Goal: Navigation & Orientation: Find specific page/section

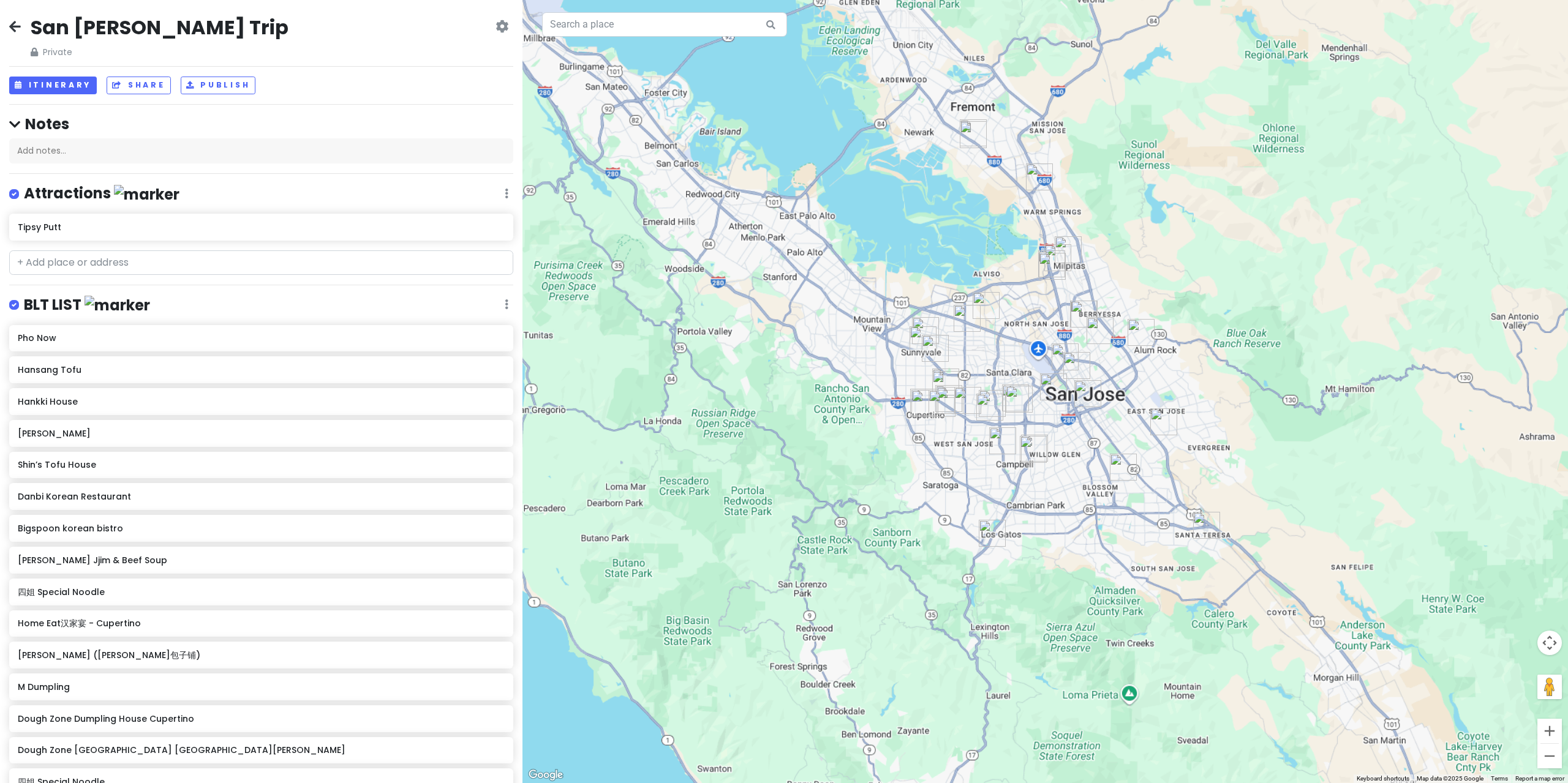
drag, startPoint x: 867, startPoint y: 292, endPoint x: 906, endPoint y: 267, distance: 46.3
click at [880, 220] on div at bounding box center [1045, 391] width 1046 height 783
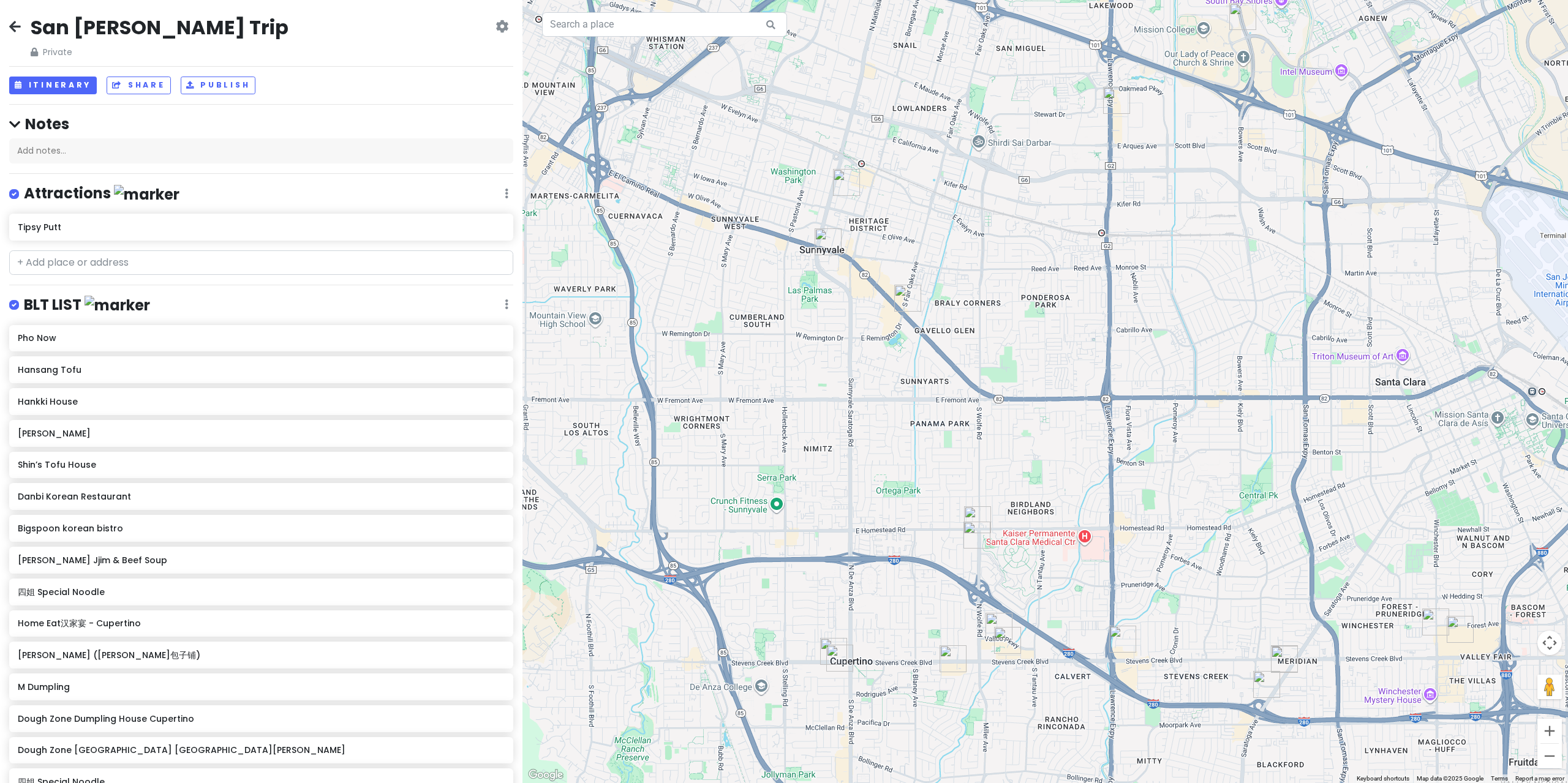
click at [846, 188] on img "Tipsy Putt" at bounding box center [846, 182] width 27 height 27
click at [843, 178] on img "Tipsy Putt" at bounding box center [846, 181] width 27 height 27
click at [839, 182] on img "Tipsy Putt" at bounding box center [846, 181] width 27 height 27
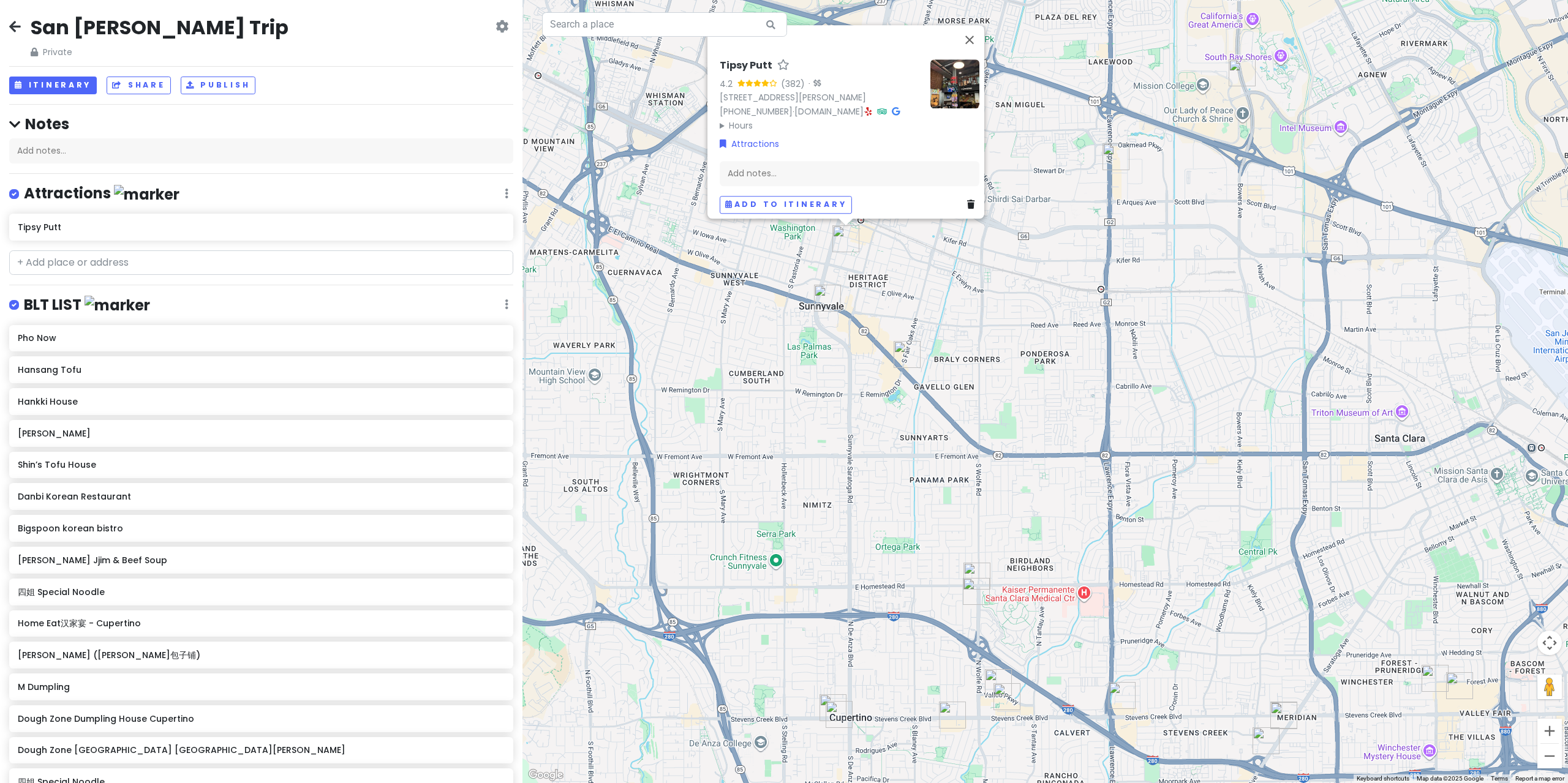
click at [826, 298] on img "HEYTEA (Sunnyvale)" at bounding box center [827, 298] width 27 height 27
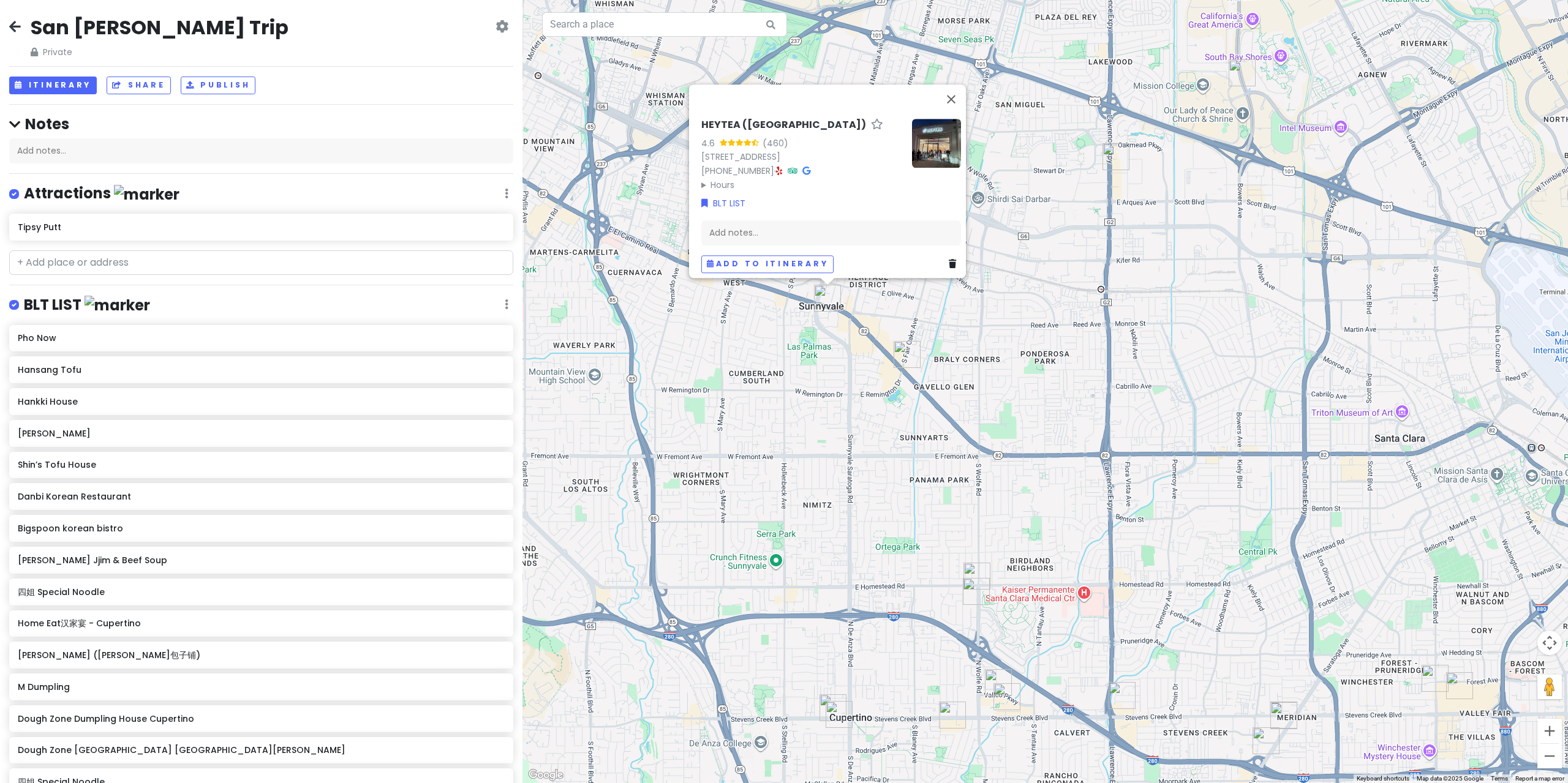
click at [907, 352] on img "Molly Tea(Sunnyvale)" at bounding box center [906, 354] width 27 height 27
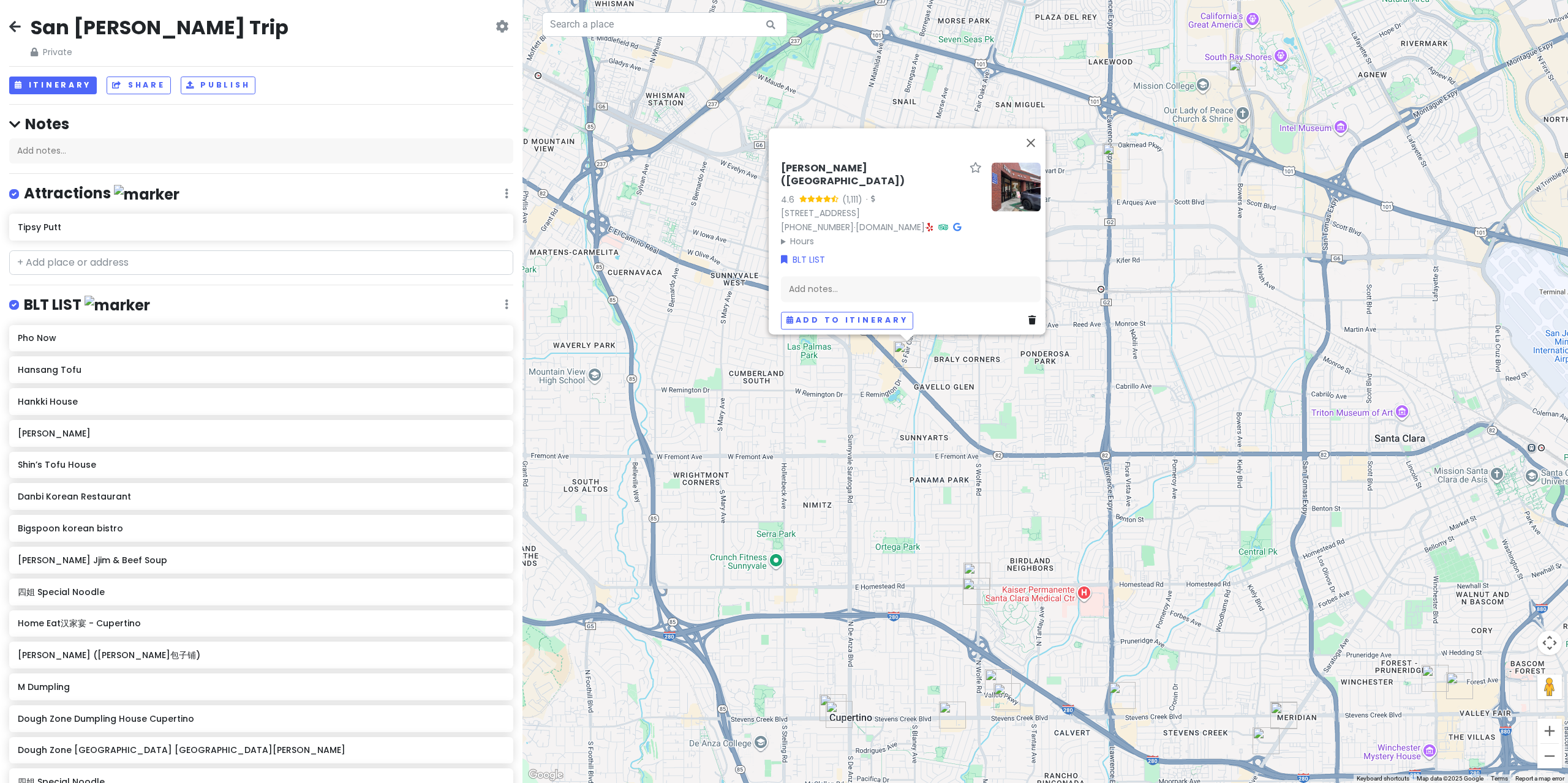
click at [937, 399] on div "[PERSON_NAME]([GEOGRAPHIC_DATA]) 4.6 (1,111) · [STREET_ADDRESS] [PHONE_NUMBER] …" at bounding box center [1045, 391] width 1046 height 783
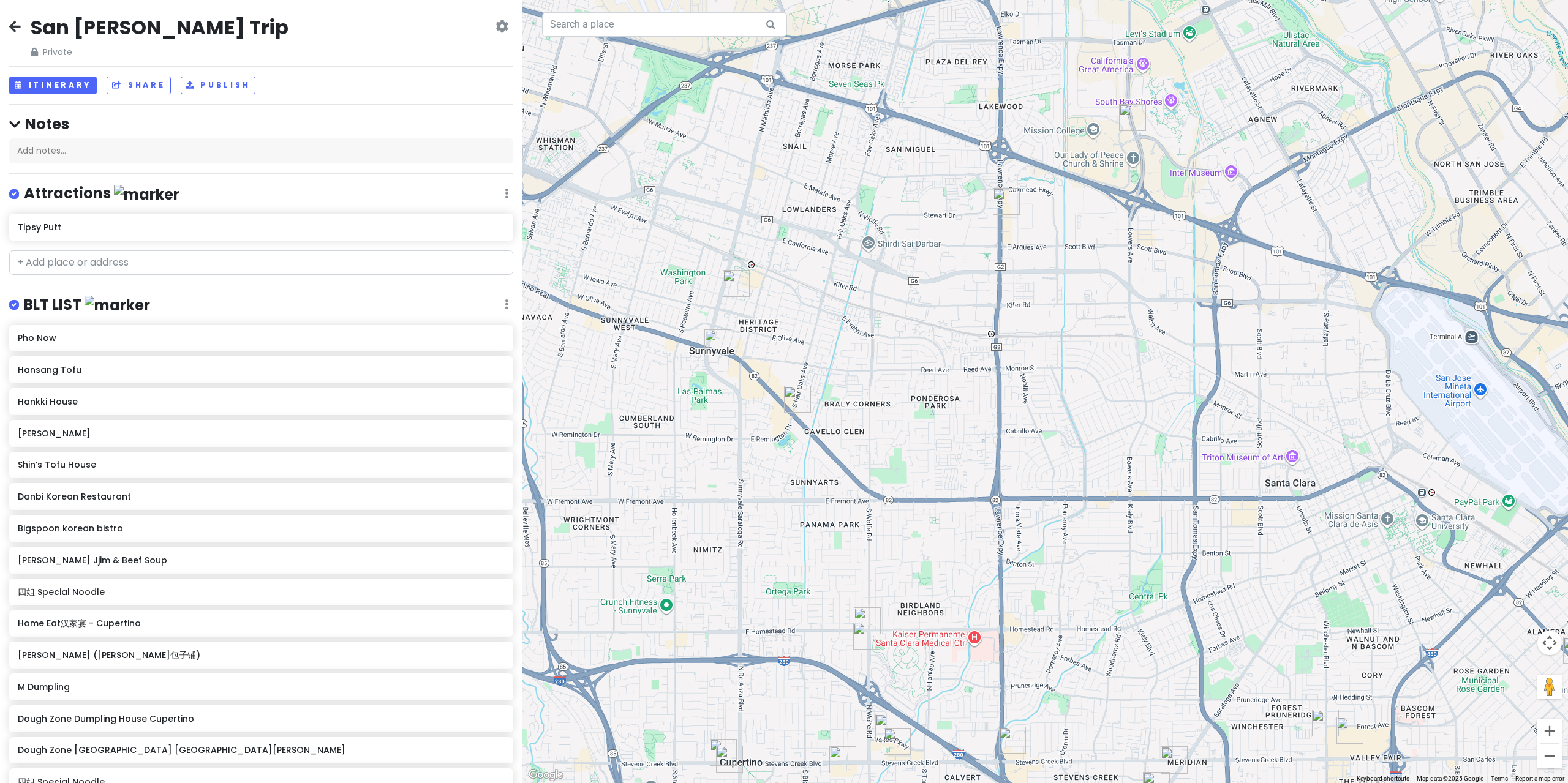
drag, startPoint x: 1030, startPoint y: 380, endPoint x: 944, endPoint y: 420, distance: 94.8
click at [944, 420] on div at bounding box center [1045, 391] width 1046 height 783
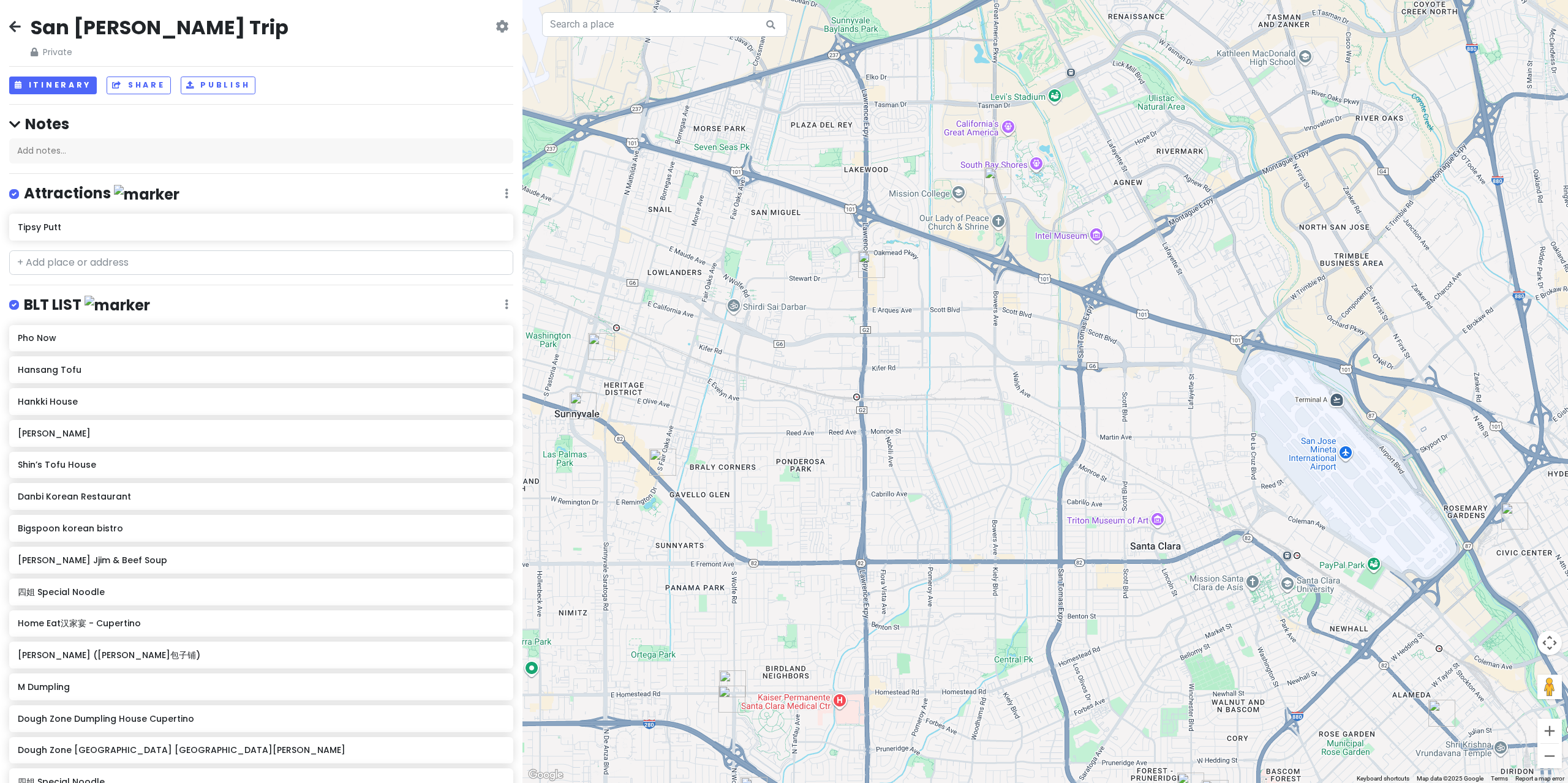
click at [889, 261] on div at bounding box center [1045, 391] width 1046 height 783
click at [870, 269] on img "7 Leaves Cafe" at bounding box center [871, 264] width 27 height 27
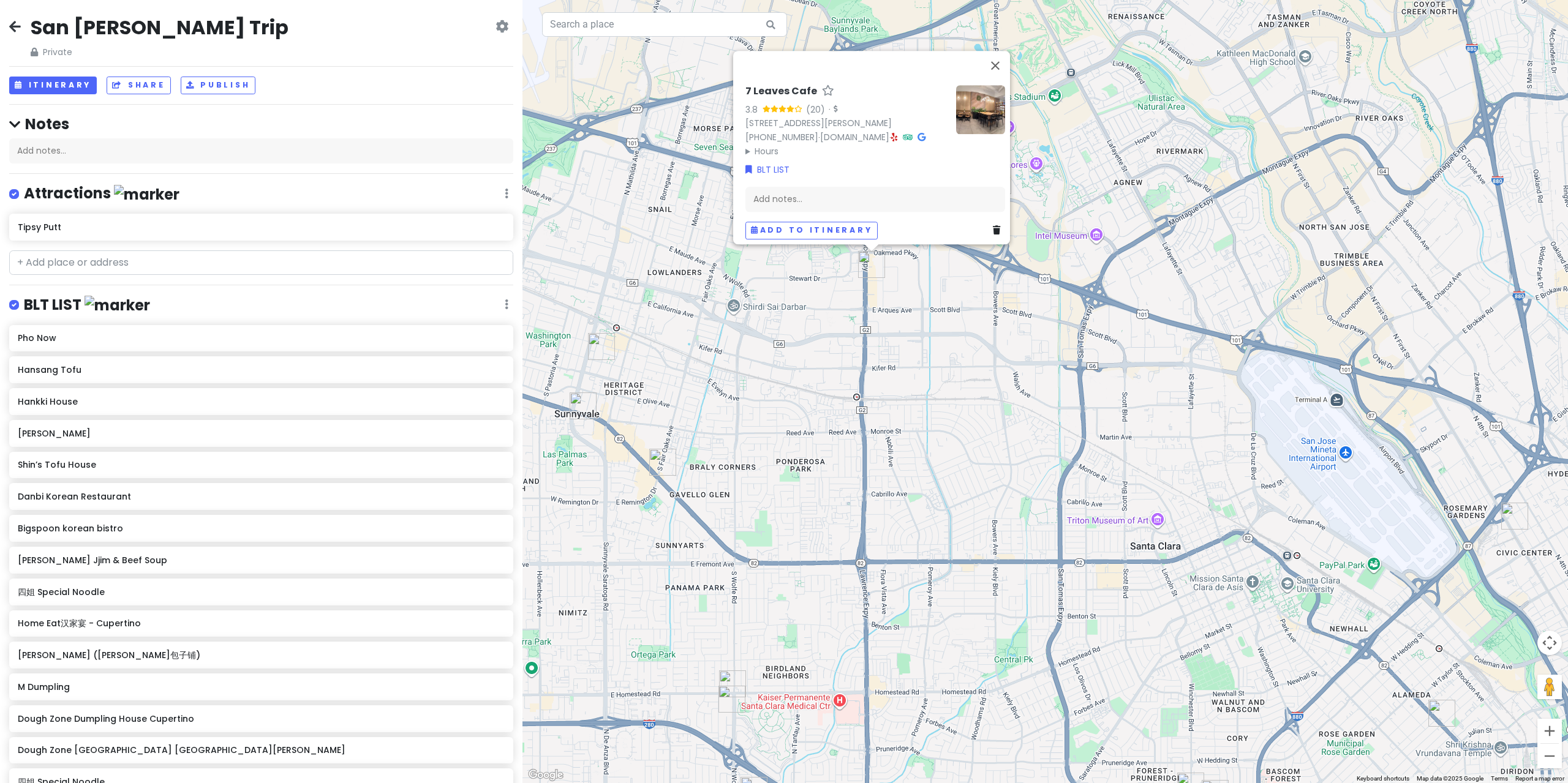
click at [935, 320] on div "7 Leaves Cafe 3.8 (20) · [STREET_ADDRESS][PERSON_NAME] [PHONE_NUMBER] · [DOMAIN…" at bounding box center [1045, 391] width 1046 height 783
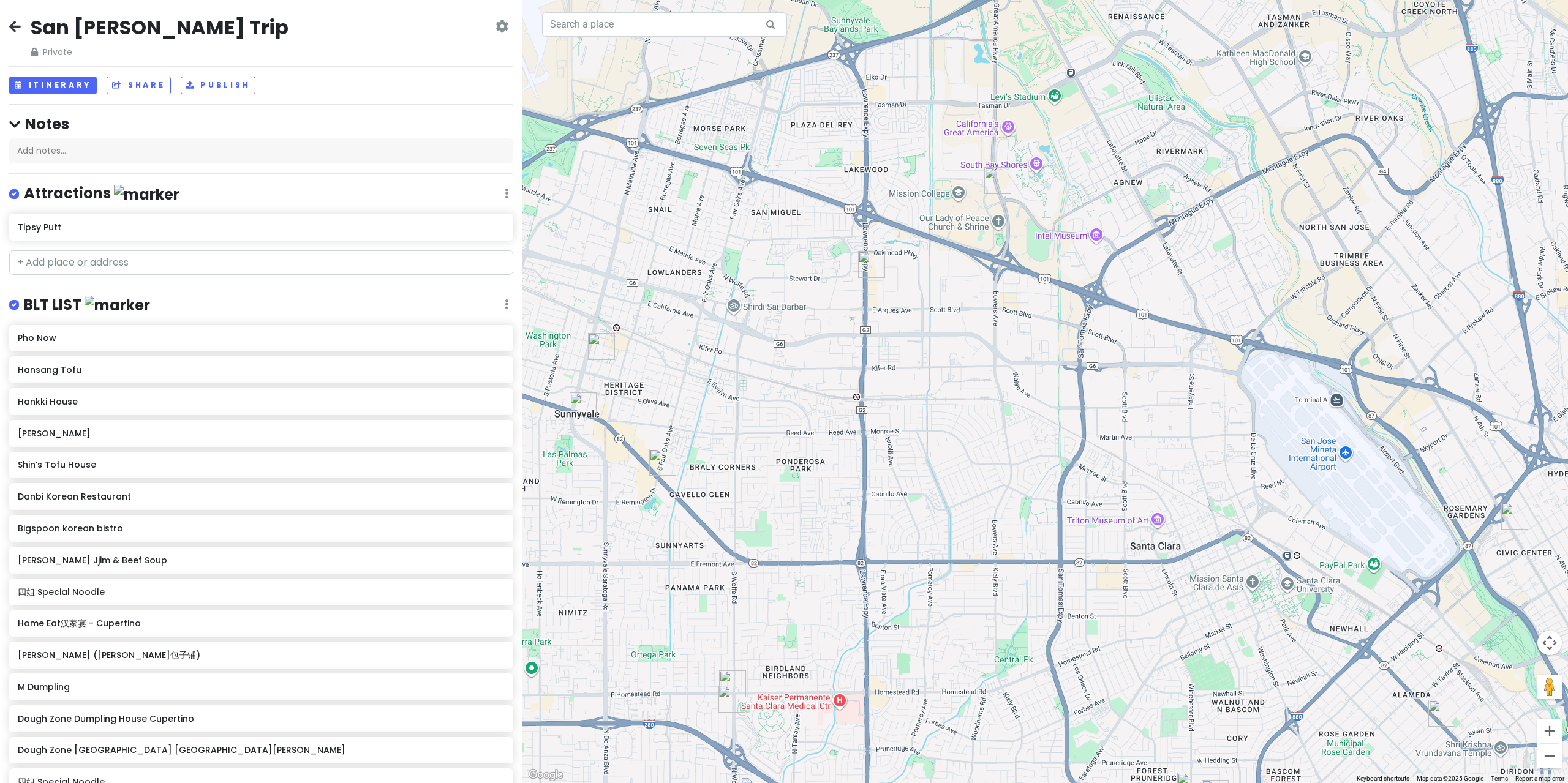
drag, startPoint x: 980, startPoint y: 186, endPoint x: 989, endPoint y: 184, distance: 9.2
click at [981, 185] on div at bounding box center [1045, 391] width 1046 height 783
click at [991, 183] on img "HiroNori | Craft Ramen" at bounding box center [1001, 179] width 27 height 27
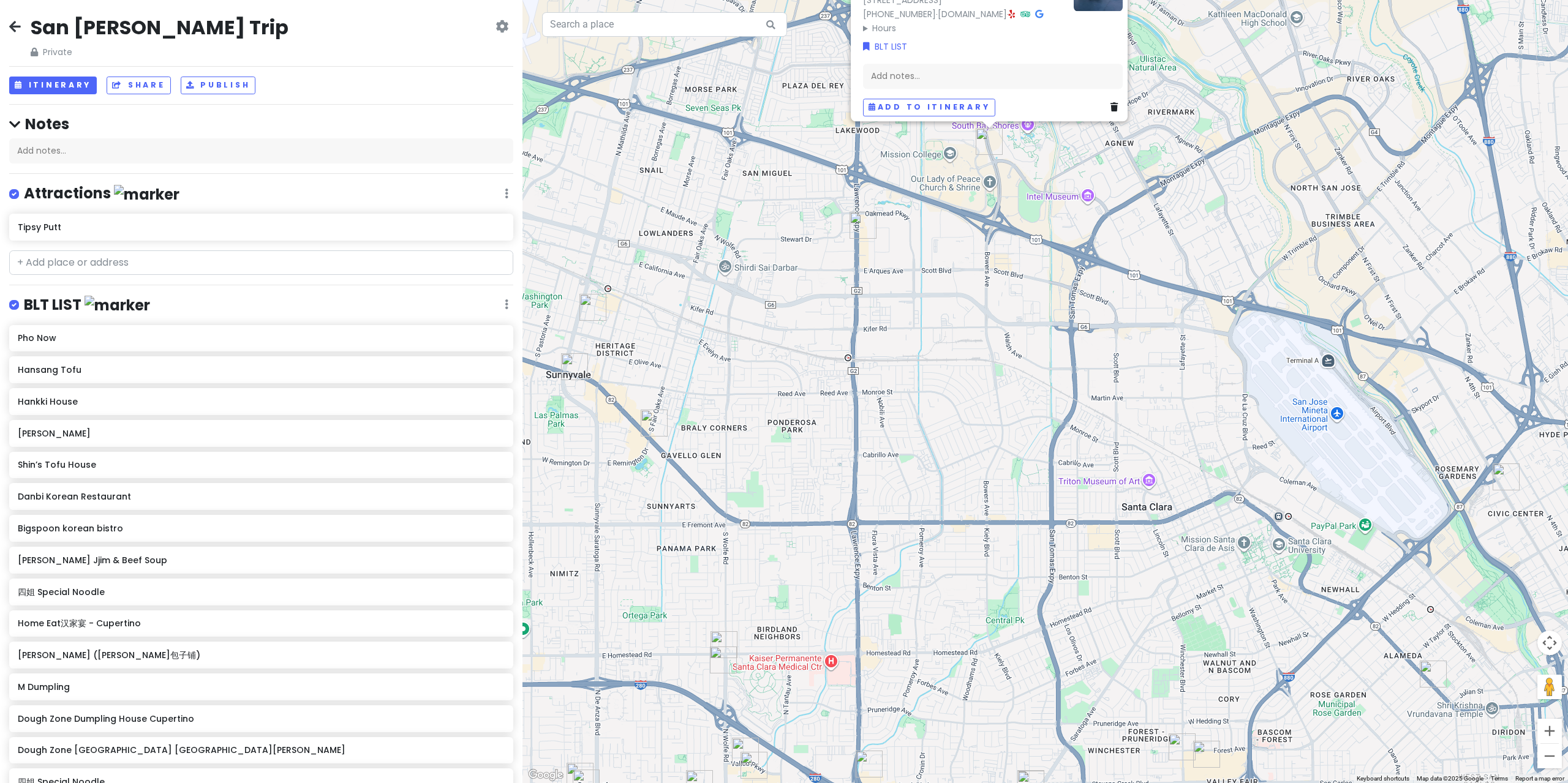
drag, startPoint x: 978, startPoint y: 363, endPoint x: 1096, endPoint y: 295, distance: 136.2
click at [953, 232] on div "HiroNori | Craft Ramen 4.3 (1,807) · [STREET_ADDRESS] [PHONE_NUMBER] · [DOMAIN_…" at bounding box center [1045, 391] width 1046 height 783
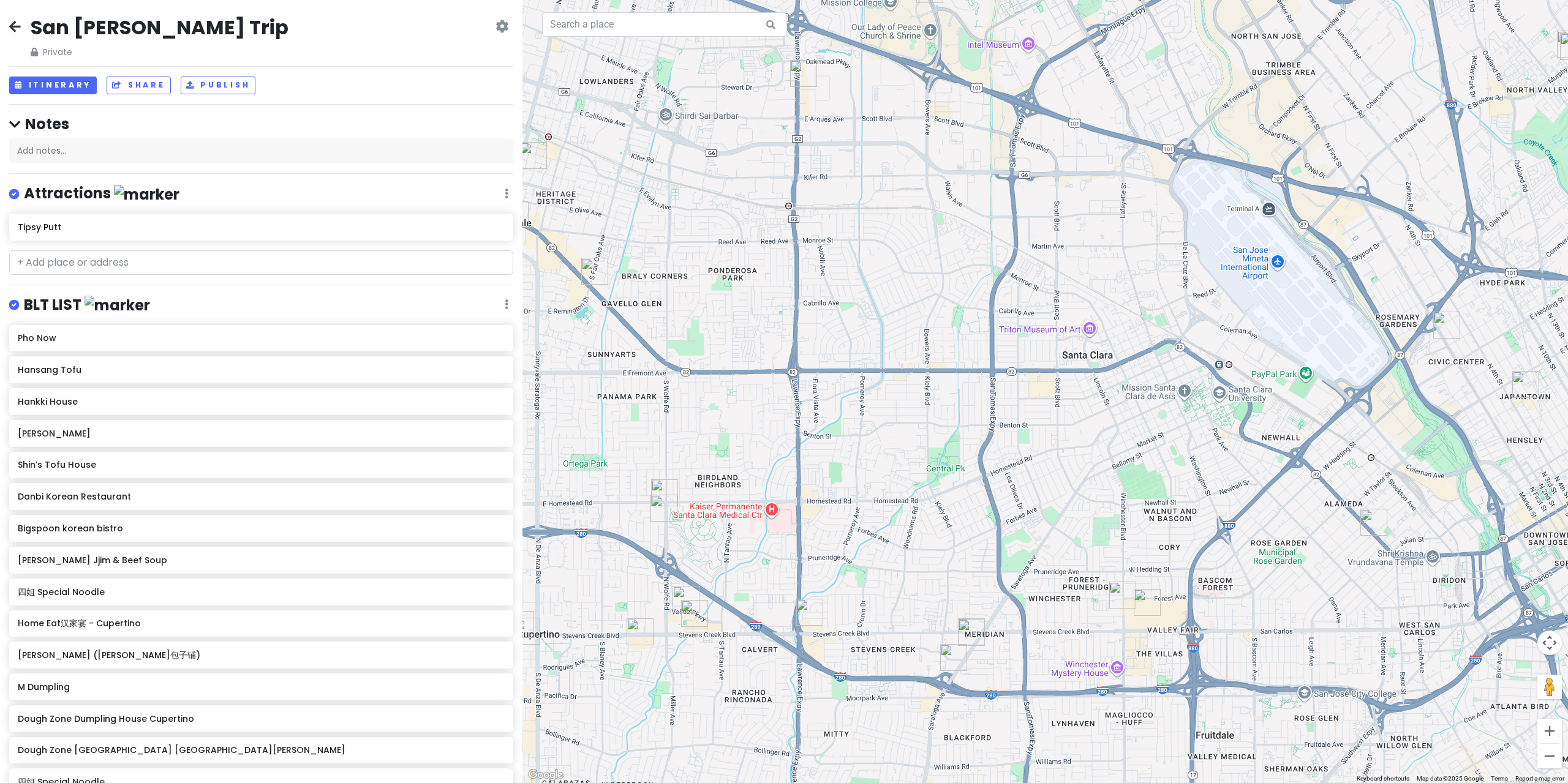
drag, startPoint x: 1086, startPoint y: 408, endPoint x: 1127, endPoint y: 370, distance: 55.9
click at [1205, 338] on div "HiroNori | Craft Ramen 4.3 (1,807) · [STREET_ADDRESS] [PHONE_NUMBER] · [DOMAIN_…" at bounding box center [1045, 391] width 1046 height 783
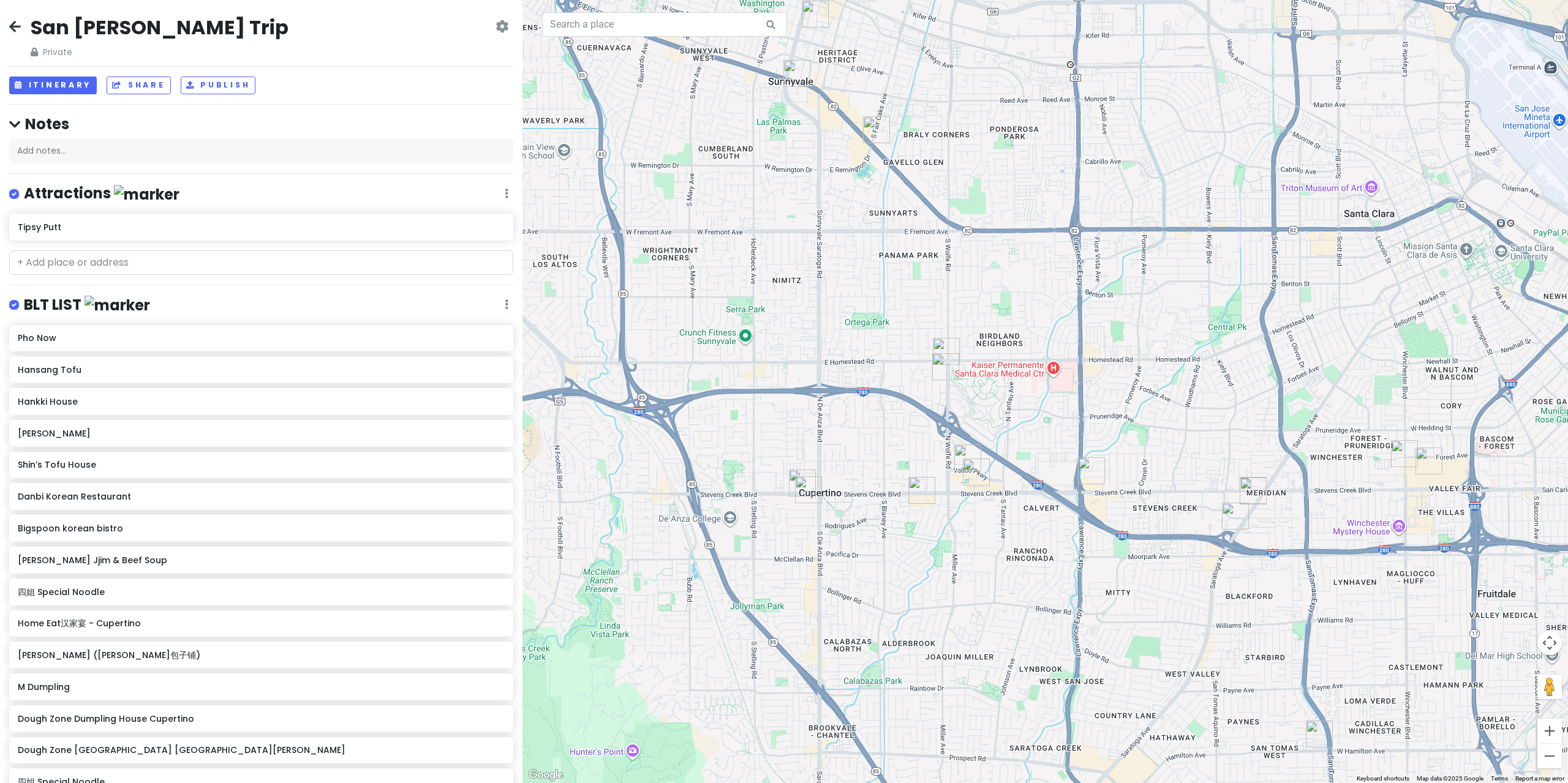
click at [951, 356] on img "HiroNori Craft Ramen" at bounding box center [946, 367] width 27 height 27
click at [945, 350] on img "7 Leaves Cafe" at bounding box center [946, 351] width 27 height 27
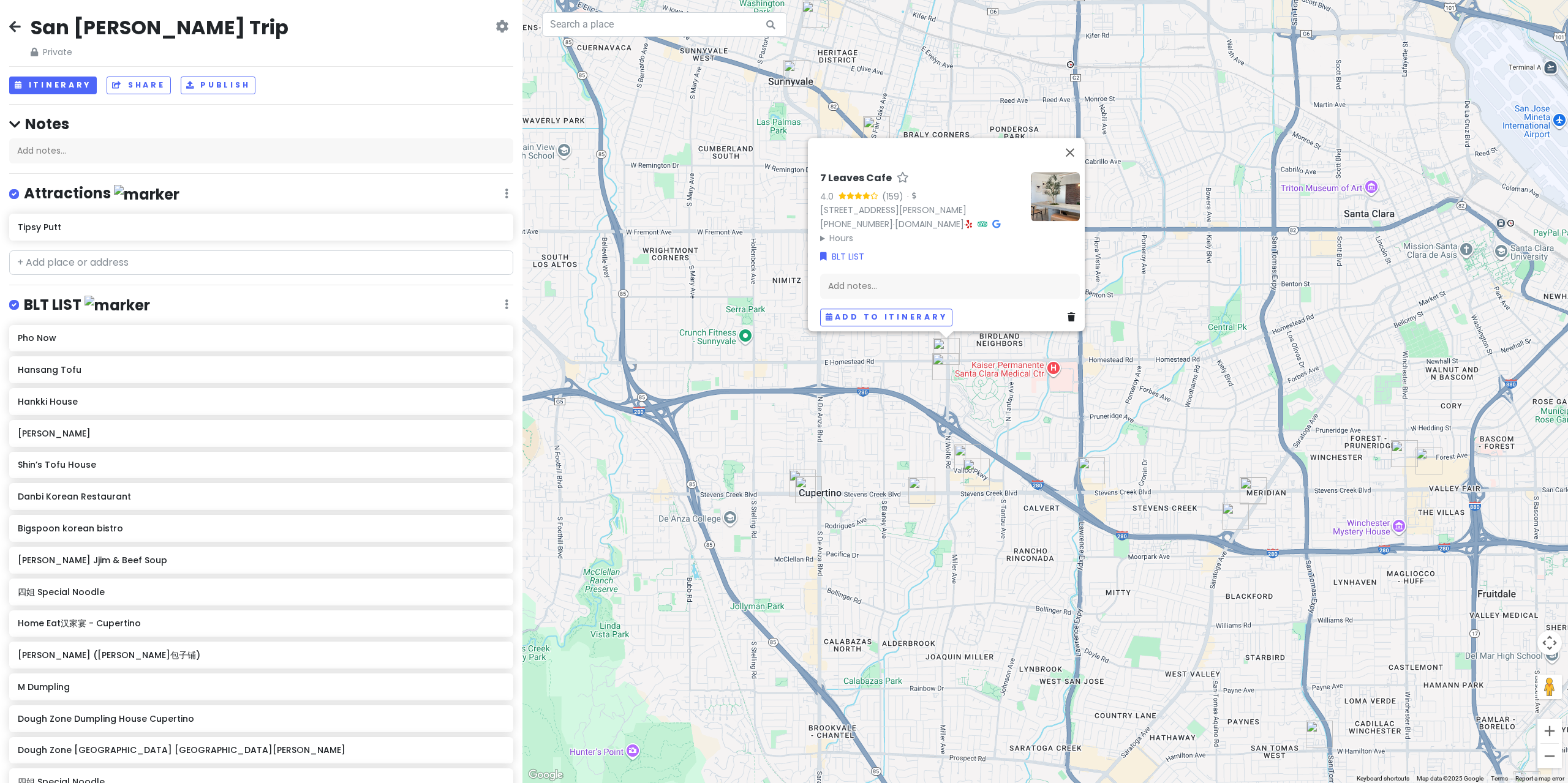
click at [940, 370] on img "HiroNori Craft Ramen" at bounding box center [946, 367] width 27 height 27
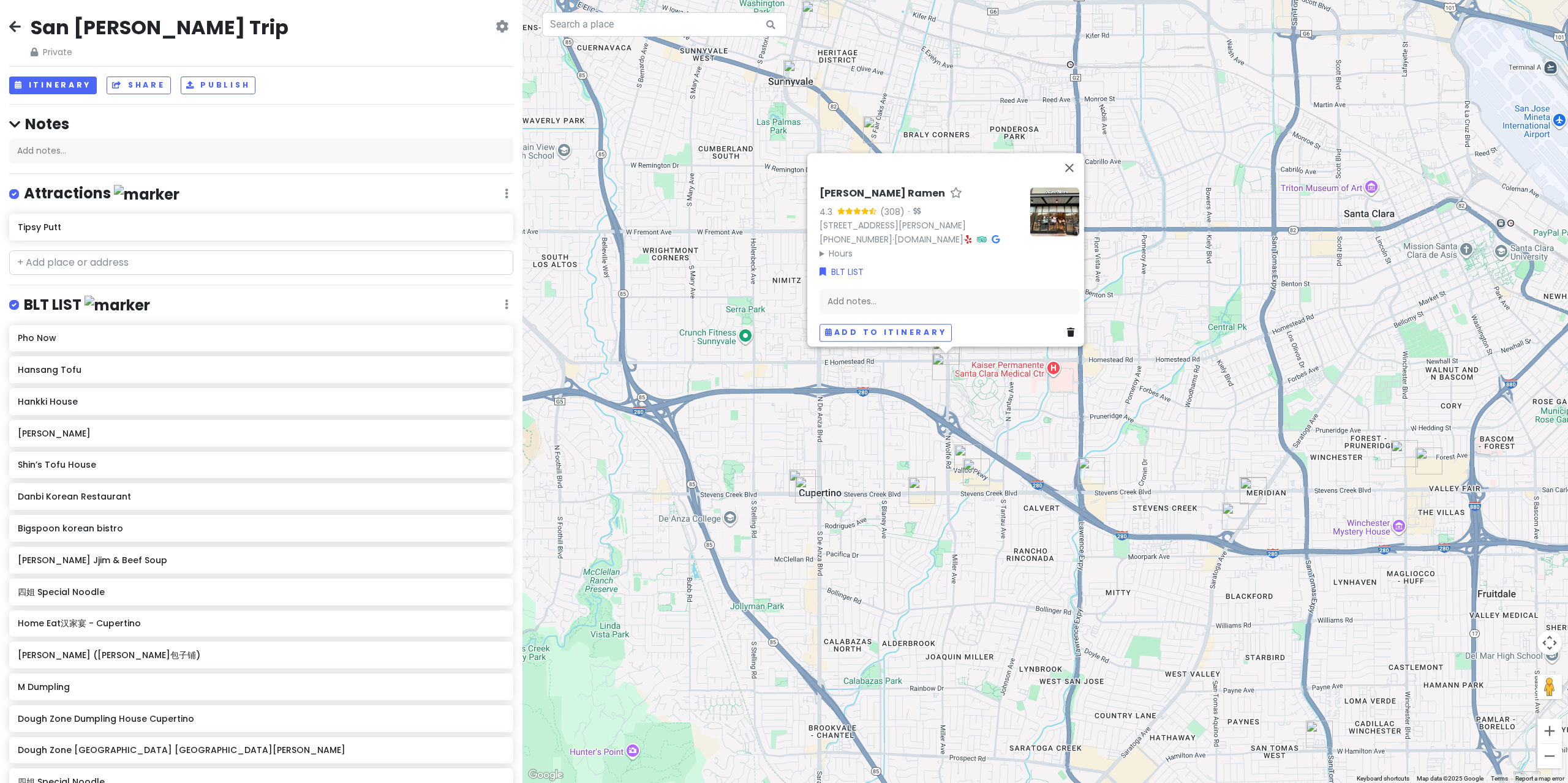
click at [900, 404] on div "[PERSON_NAME] Ramen 4.3 (308) · [STREET_ADDRESS][PERSON_NAME] [PHONE_NUMBER] · …" at bounding box center [1045, 391] width 1046 height 783
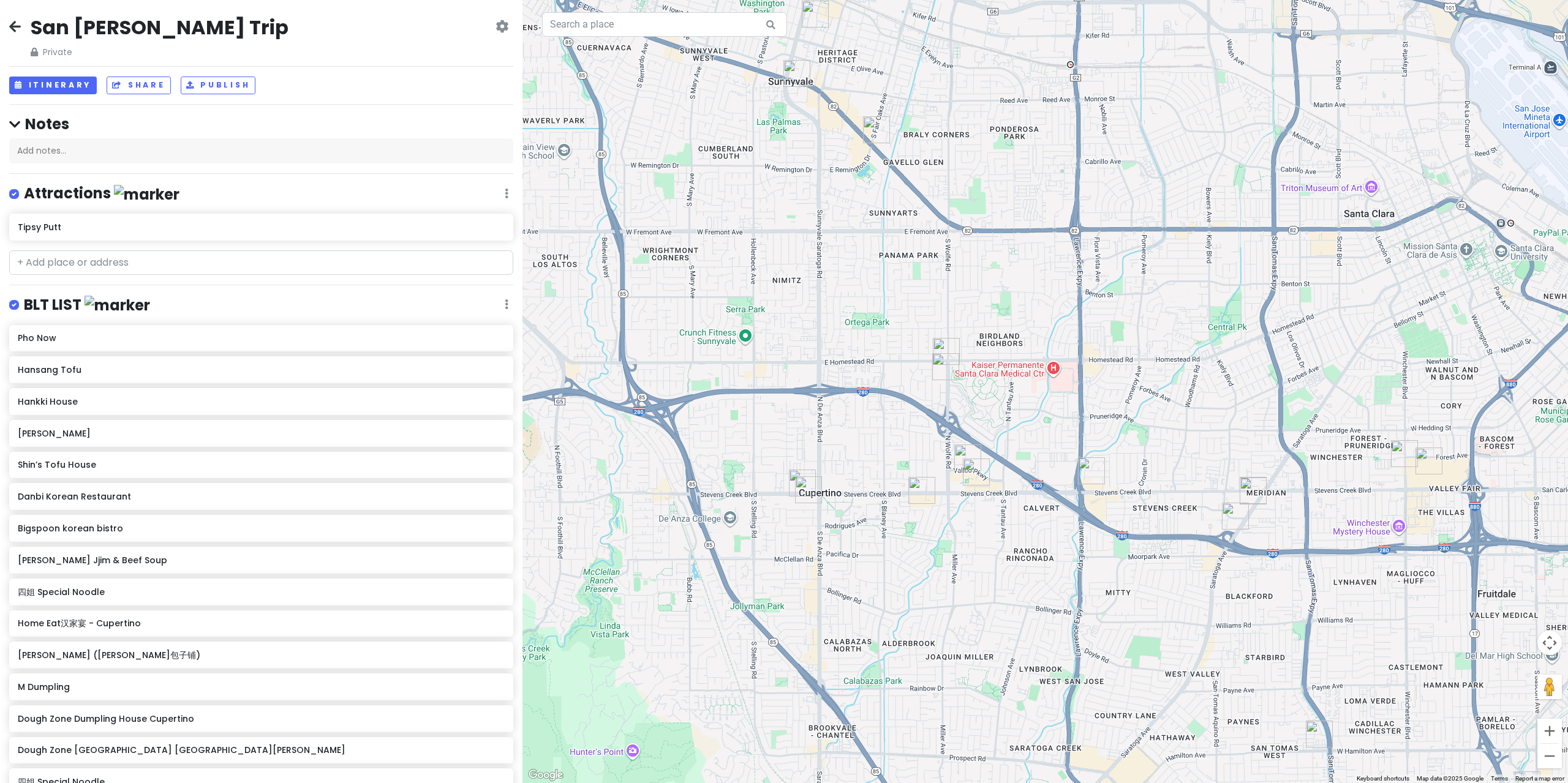
drag, startPoint x: 830, startPoint y: 287, endPoint x: 825, endPoint y: 322, distance: 35.4
click at [817, 399] on div at bounding box center [1045, 391] width 1046 height 783
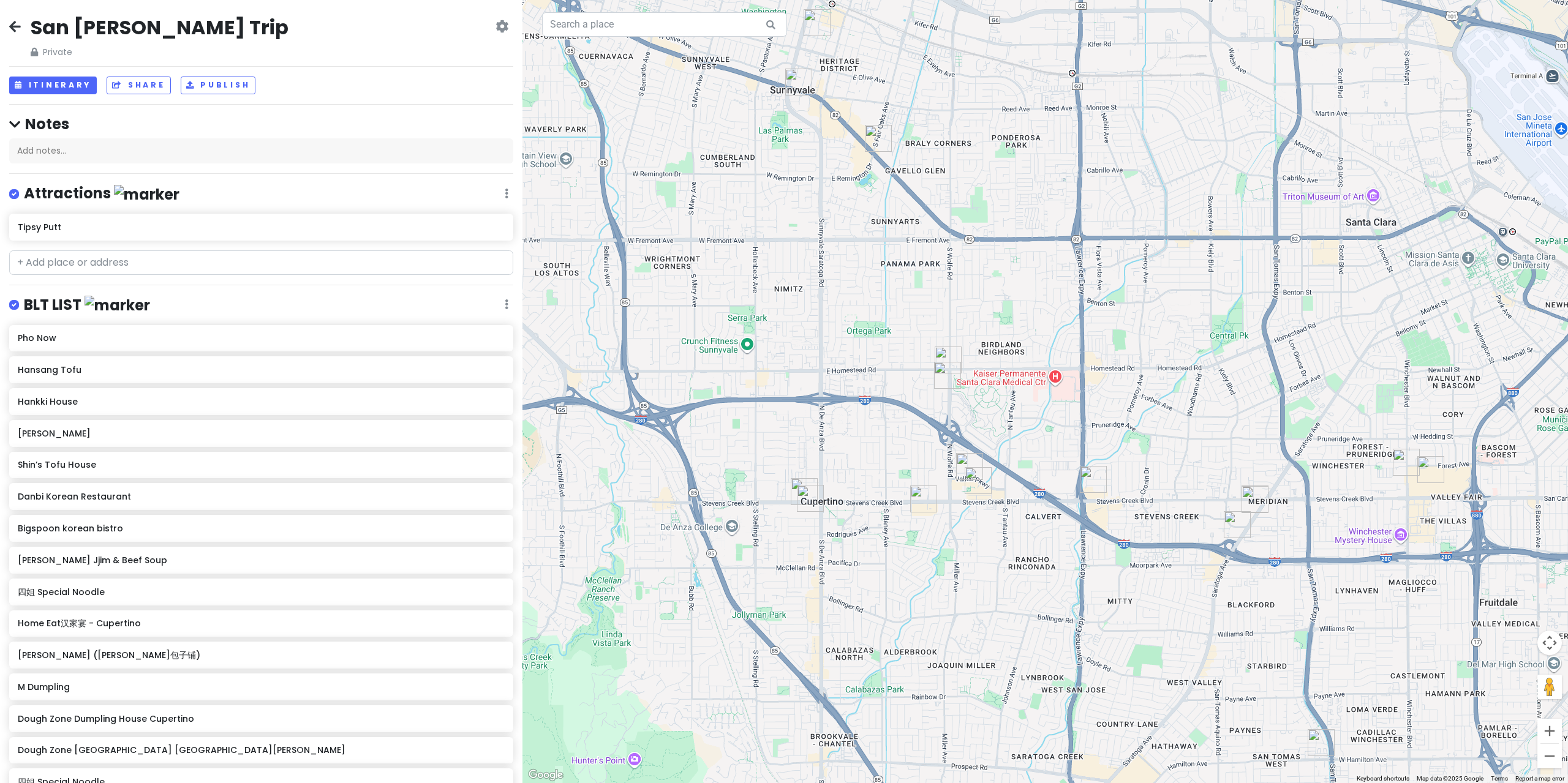
drag, startPoint x: 833, startPoint y: 282, endPoint x: 846, endPoint y: 261, distance: 24.7
click at [838, 259] on div at bounding box center [1045, 391] width 1046 height 783
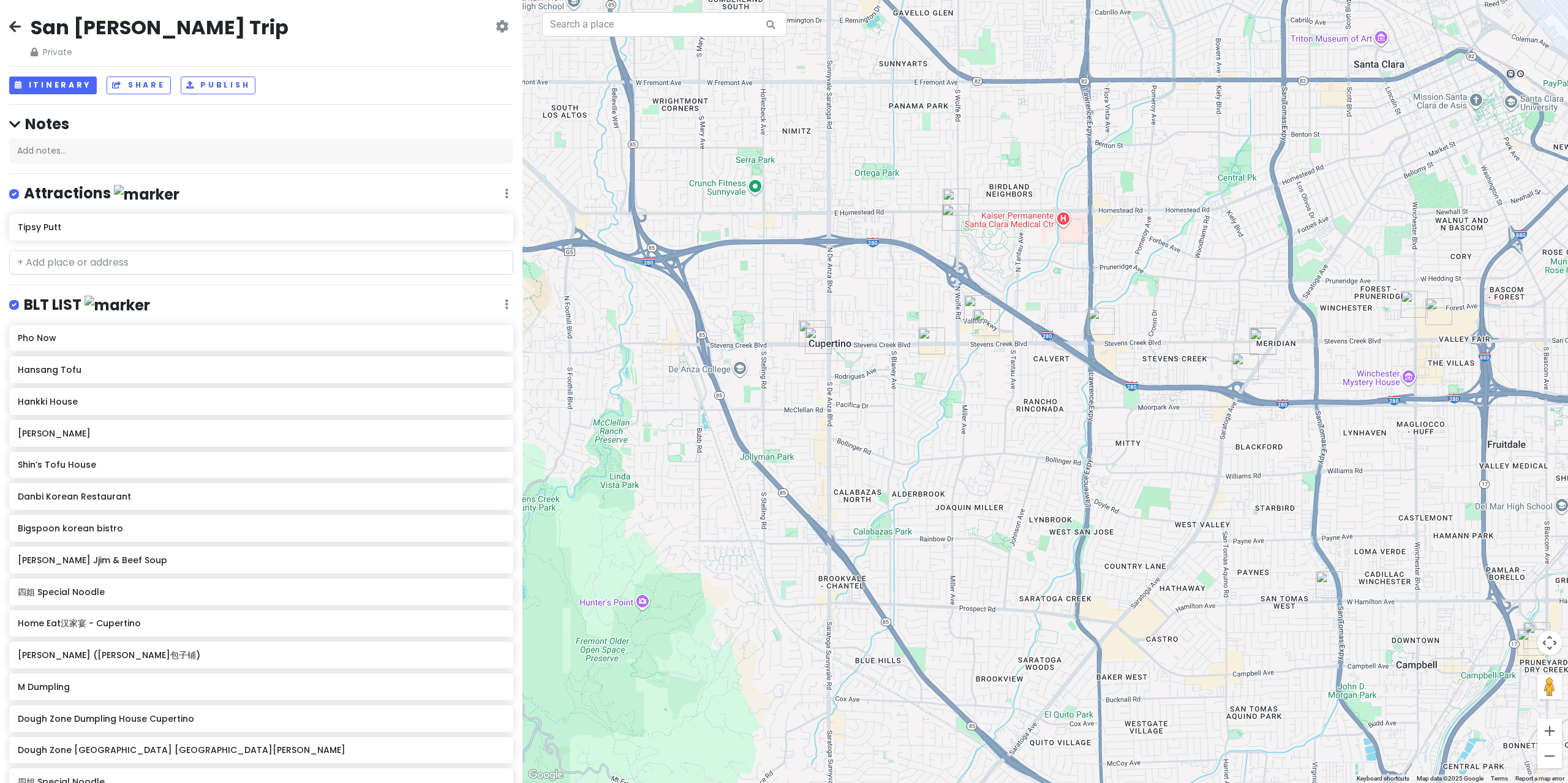
drag, startPoint x: 916, startPoint y: 360, endPoint x: 877, endPoint y: 389, distance: 48.6
click at [877, 390] on div at bounding box center [1045, 391] width 1046 height 783
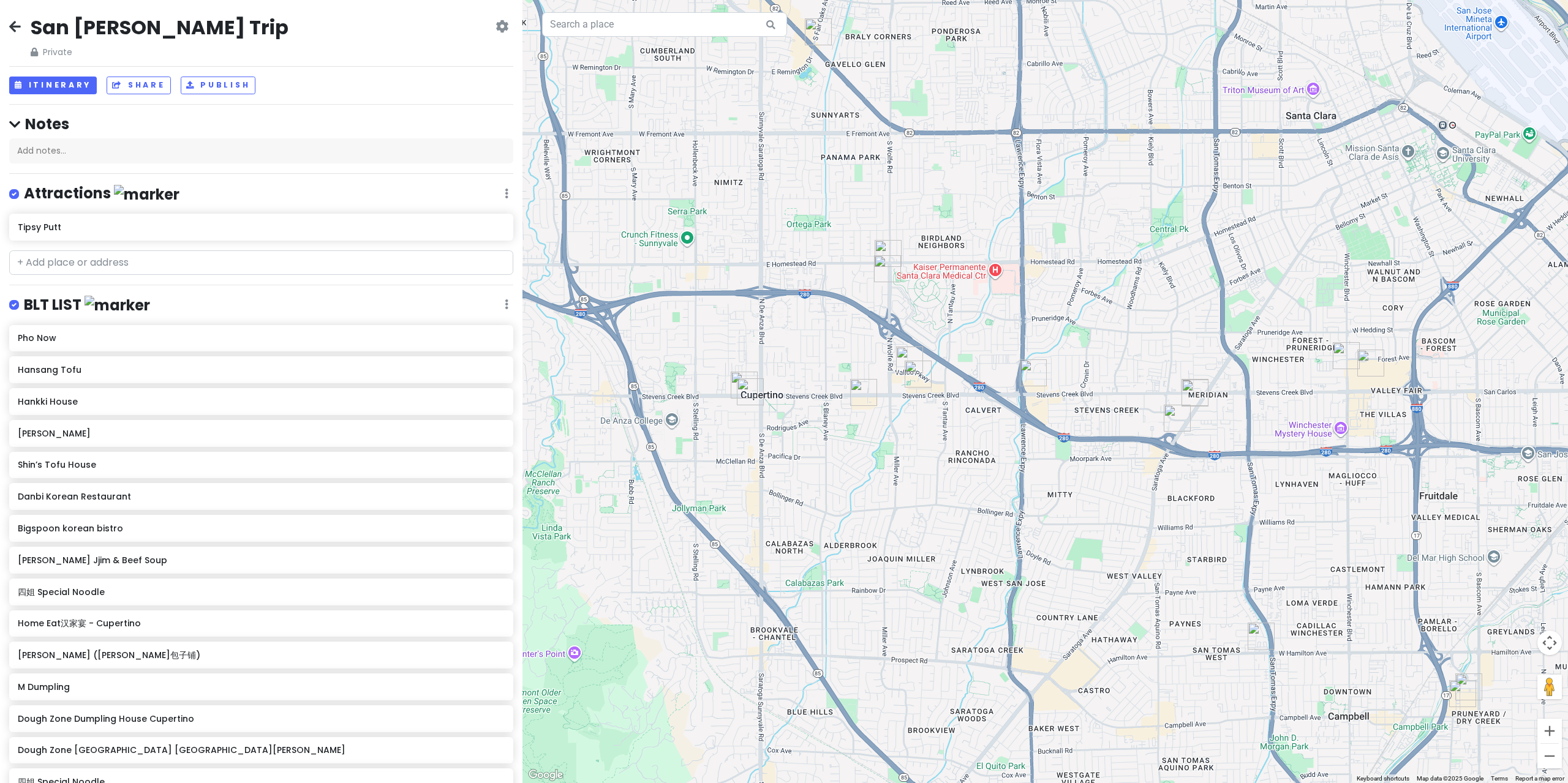
click at [921, 375] on img "HEYTEA (Cupertino)" at bounding box center [918, 374] width 27 height 27
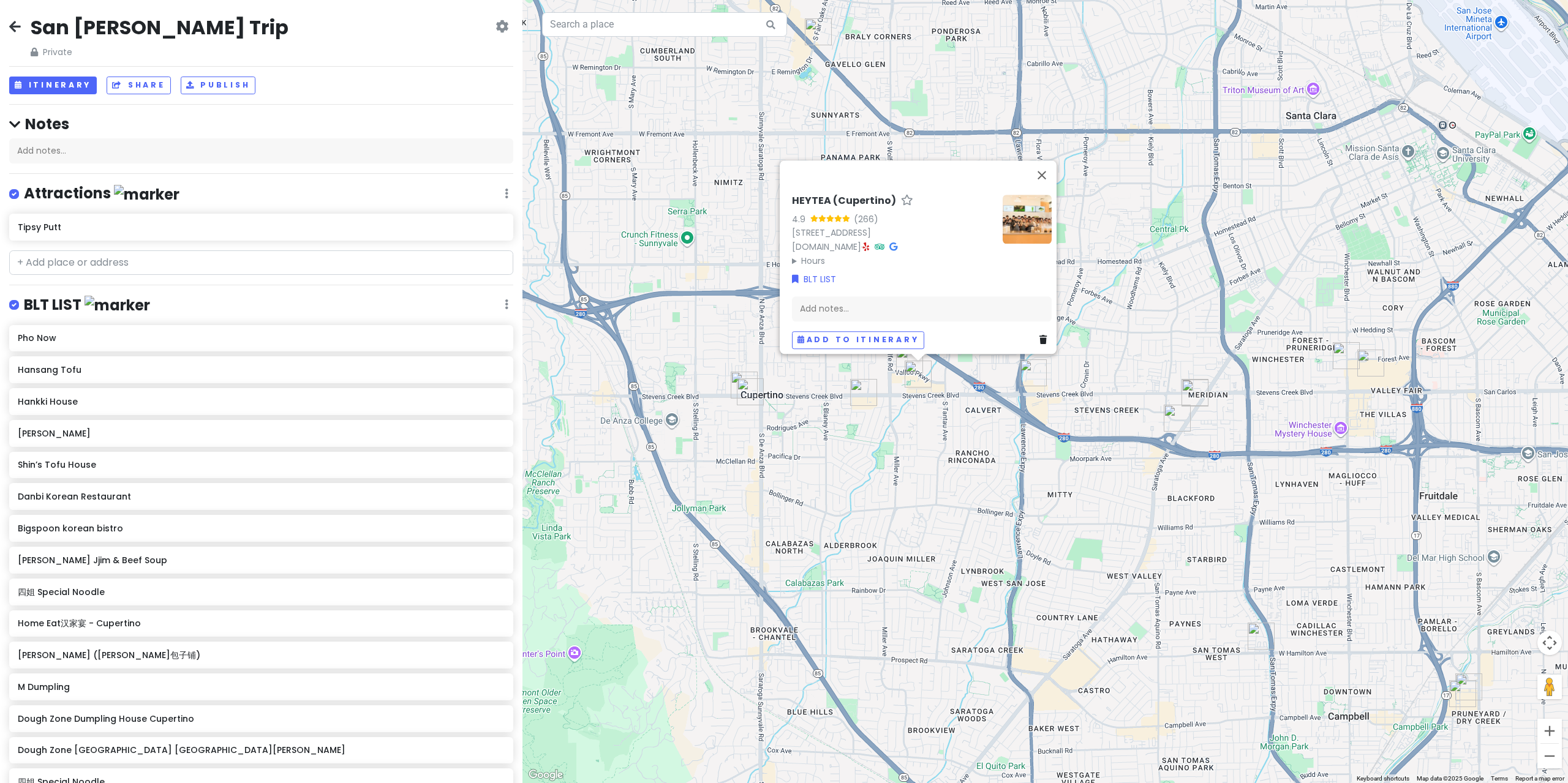
click at [896, 370] on div "HEYTEA (Cupertino) 4.9 (266) [STREET_ADDRESS] [DOMAIN_NAME] · Hours [DATE] 12:0…" at bounding box center [1045, 391] width 1046 height 783
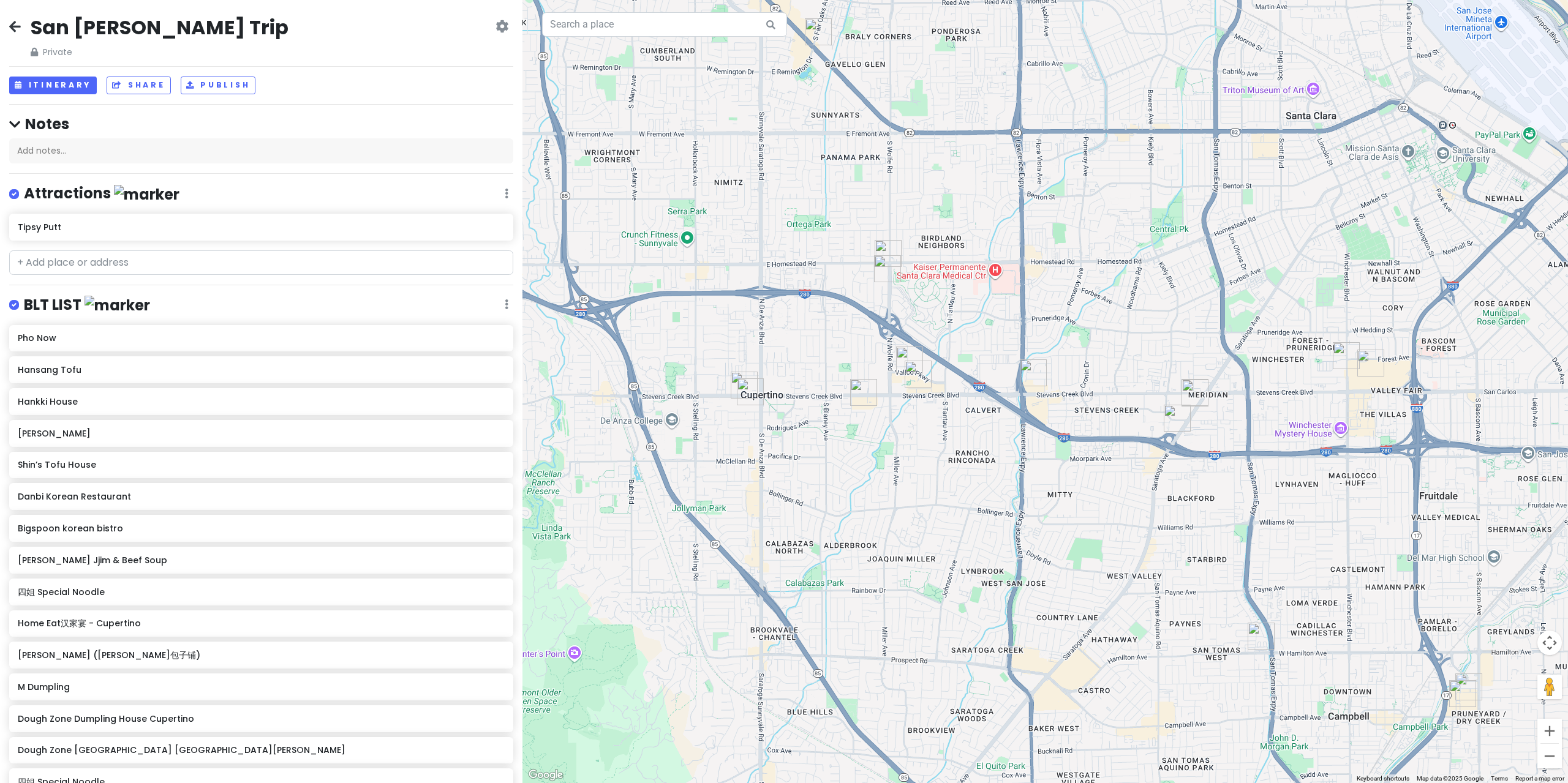
click at [906, 361] on img "HEYTEA (Cupertino)" at bounding box center [918, 374] width 27 height 27
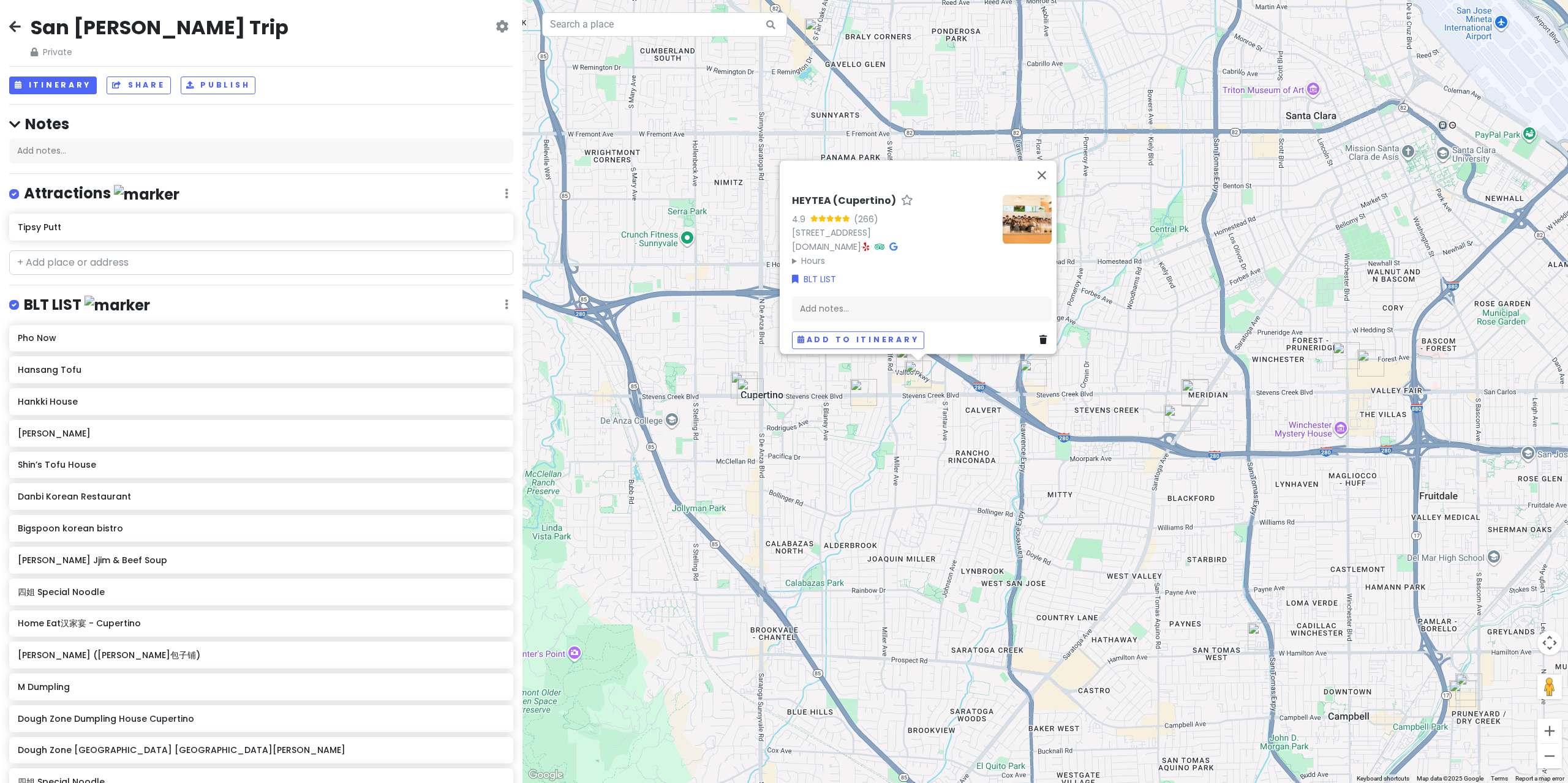
drag, startPoint x: 904, startPoint y: 388, endPoint x: 906, endPoint y: 371, distance: 17.1
click at [905, 386] on div "HEYTEA (Cupertino) 4.9 (266) [STREET_ADDRESS] [DOMAIN_NAME] · Hours [DATE] 12:0…" at bounding box center [1045, 391] width 1046 height 783
click at [897, 360] on img "Dough Zone Dumpling House Cupertino" at bounding box center [909, 359] width 27 height 27
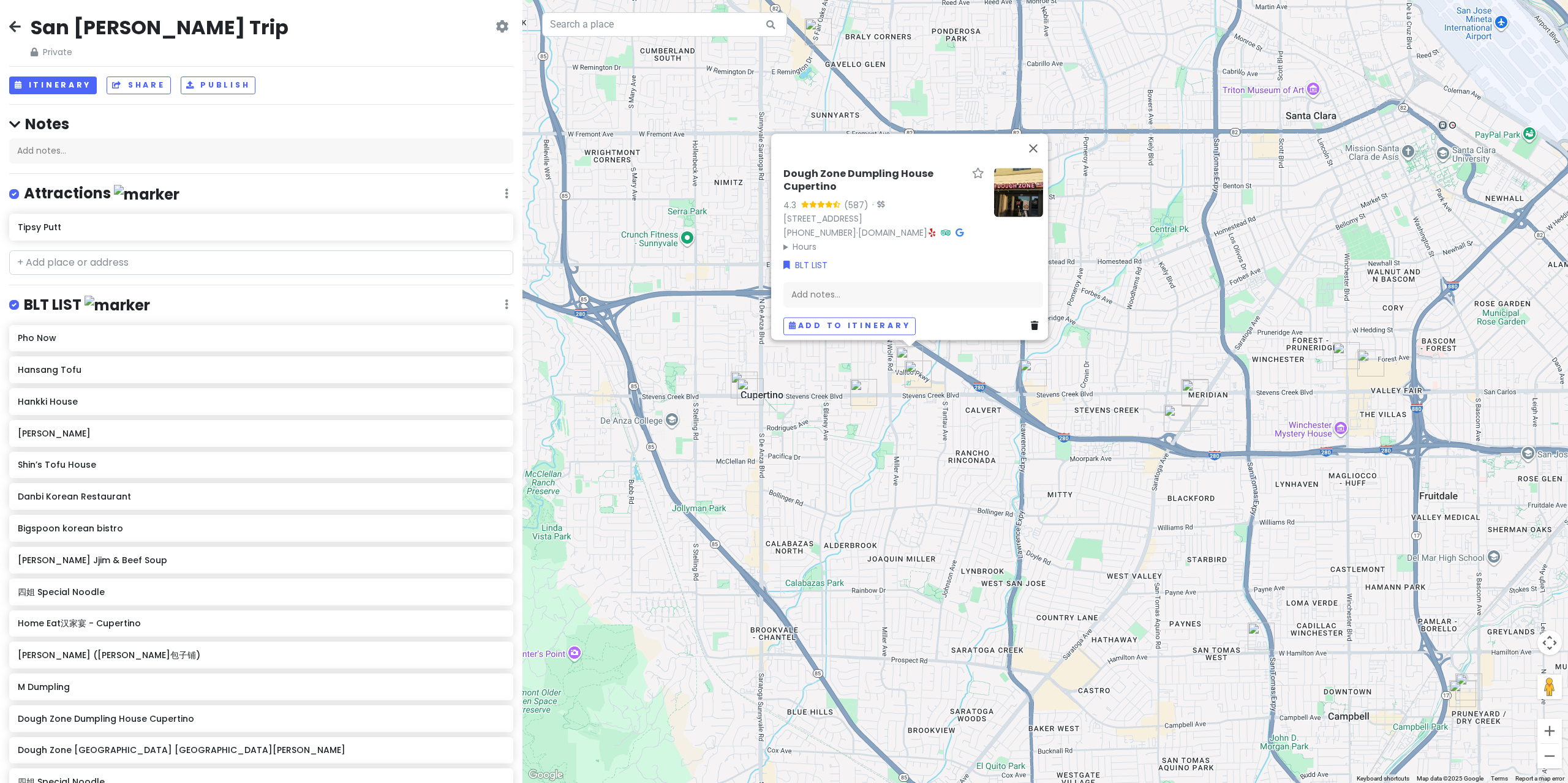
drag, startPoint x: 903, startPoint y: 398, endPoint x: 918, endPoint y: 396, distance: 15.1
click at [903, 397] on div "Dough Zone Dumpling House Cupertino 4.3 (587) · [STREET_ADDRESS] [PHONE_NUMBER]…" at bounding box center [1045, 391] width 1046 height 783
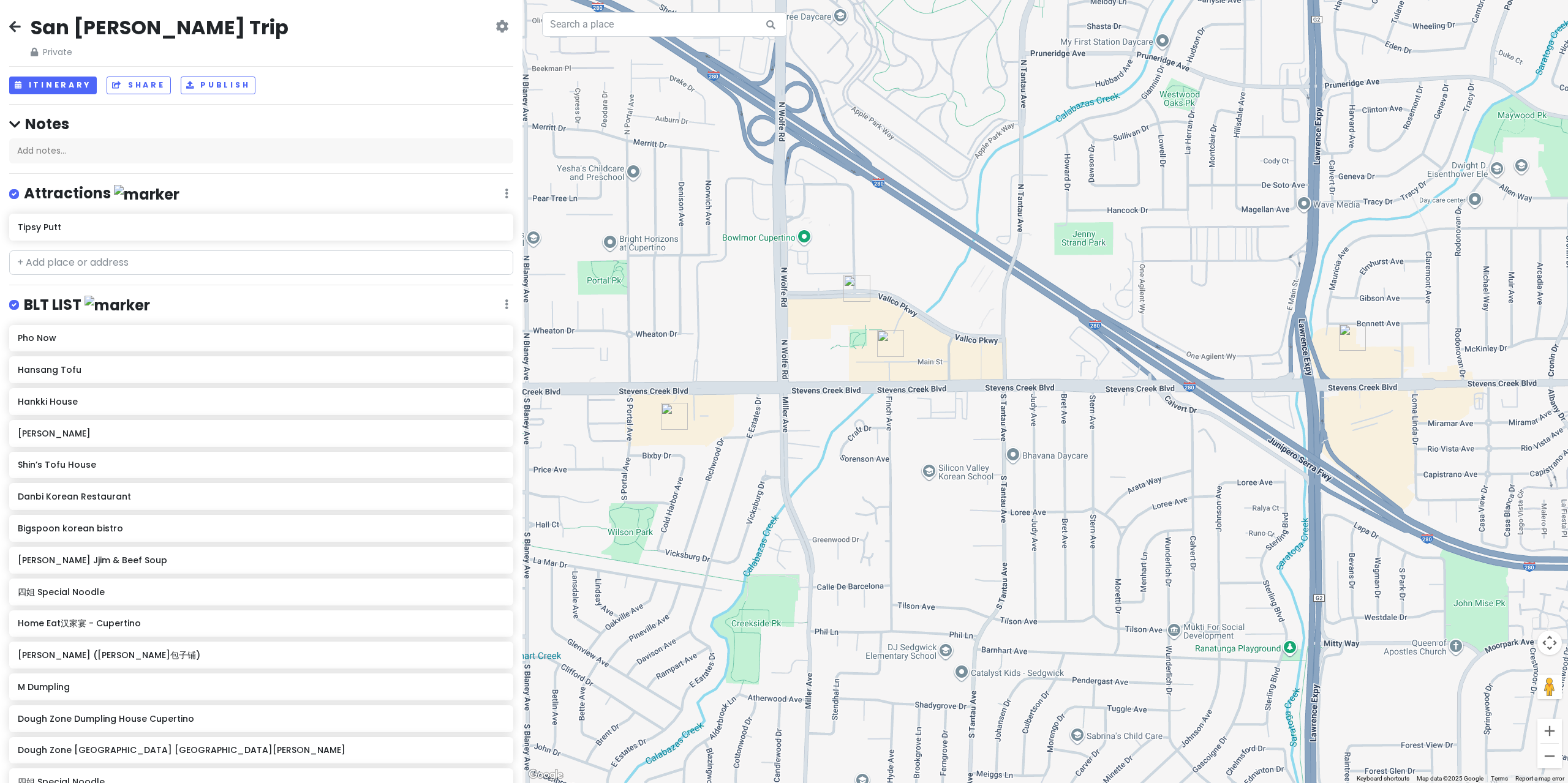
click at [854, 290] on img "Dough Zone Dumpling House Cupertino" at bounding box center [856, 288] width 27 height 27
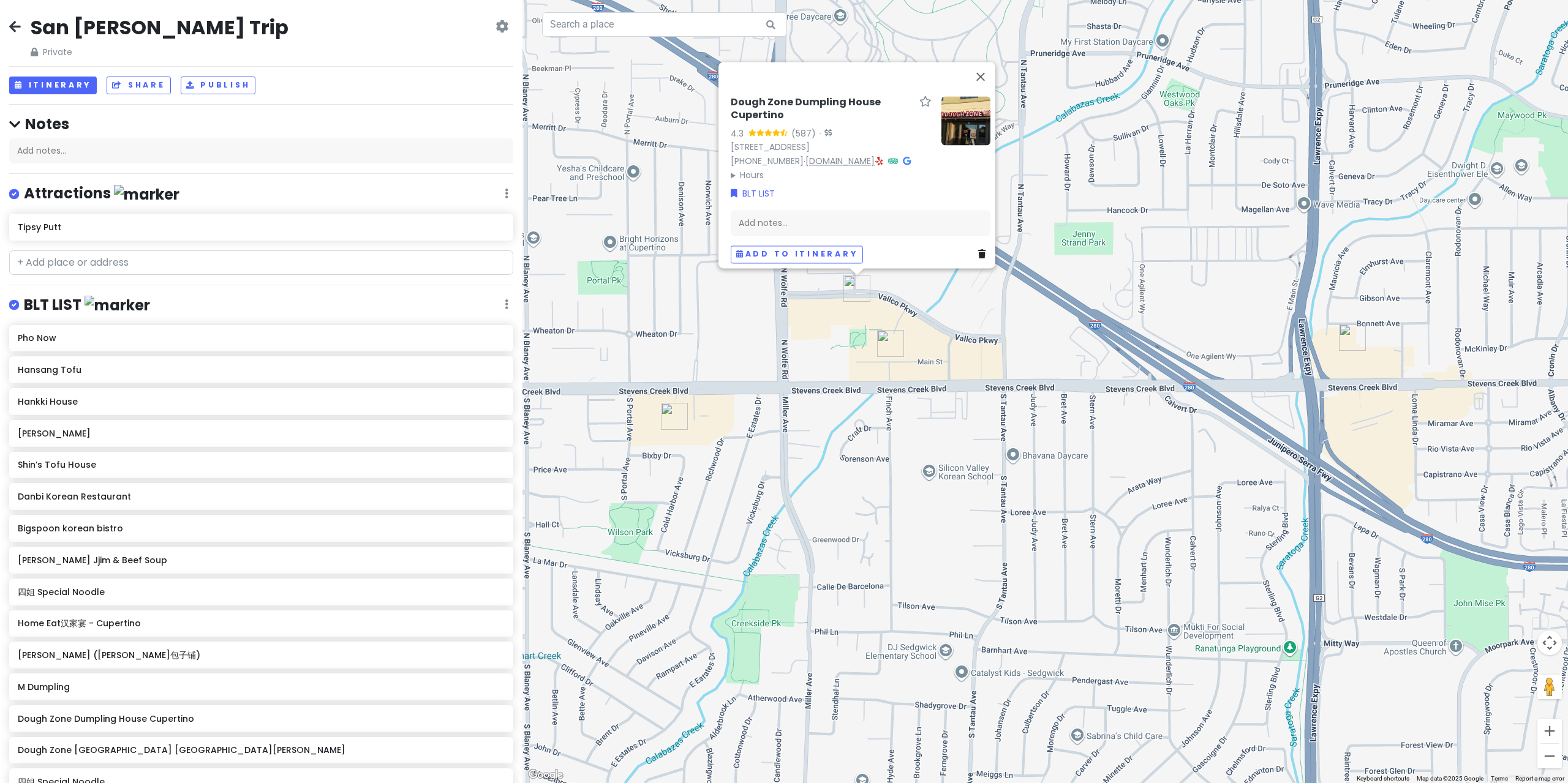
click at [806, 167] on link "[DOMAIN_NAME]" at bounding box center [841, 161] width 70 height 12
